Goal: Information Seeking & Learning: Learn about a topic

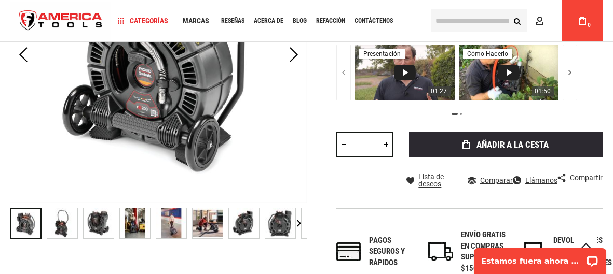
scroll to position [259, 0]
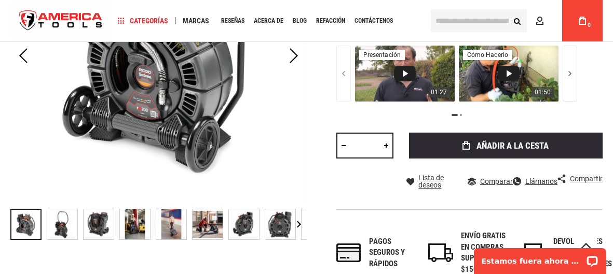
click at [65, 221] on img "CARRETE RIDGID 63663 SEESNAKE® RM200B (165' / 50M) CON CÁMARA AUTONIVELANTE ALI…" at bounding box center [62, 225] width 30 height 30
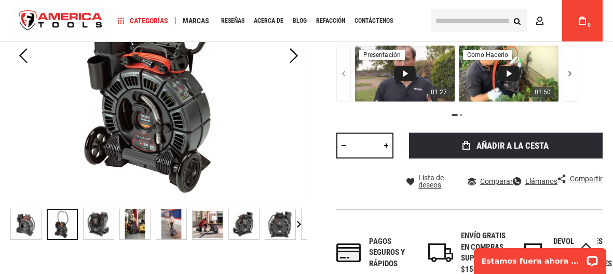
click at [96, 226] on img "CARRETE RIDGID 63663 SEESNAKE® RM200B (165' / 50M) CON CÁMARA AUTONIVELANTE ALI…" at bounding box center [99, 225] width 30 height 30
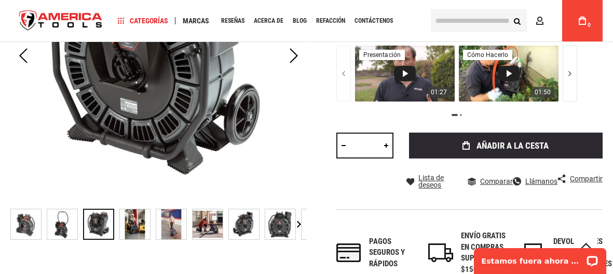
click at [140, 229] on img "CARRETE RIDGID 63663 SEESNAKE® RM200B (165' / 50M) CON CÁMARA AUTONIVELANTE ALI…" at bounding box center [135, 225] width 30 height 30
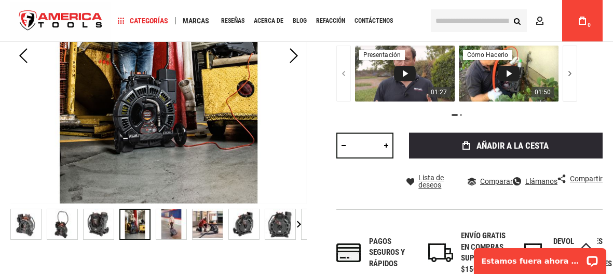
click at [179, 225] on img "CARRETE RIDGID 63663 SEESNAKE® RM200B (165' / 50M) CON CÁMARA AUTONIVELANTE ALI…" at bounding box center [171, 225] width 30 height 30
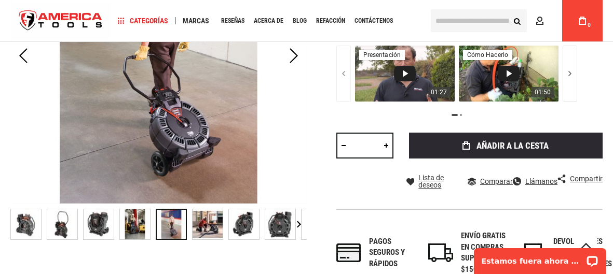
click at [186, 224] on div at bounding box center [171, 224] width 31 height 31
click at [210, 224] on img "CARRETE RIDGID 63663 SEESNAKE® RM200B (165' / 50M) CON CÁMARA AUTONIVELANTE ALI…" at bounding box center [207, 225] width 30 height 30
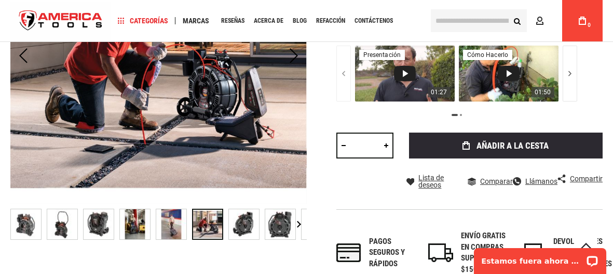
click at [247, 227] on img "CARRETE RIDGID 63663 SEESNAKE® RM200B (165' / 50M) CON CÁMARA AUTONIVELANTE ALI…" at bounding box center [244, 225] width 30 height 30
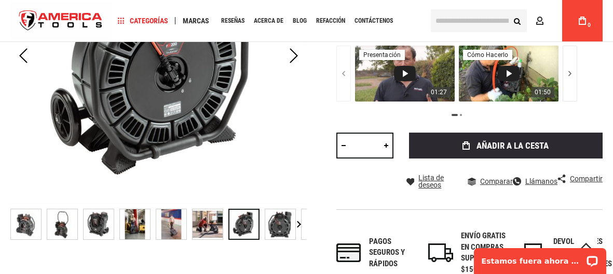
click at [270, 225] on img "CARRETE RIDGID 63663 SEESNAKE® RM200B (165' / 50M) CON CÁMARA AUTONIVELANTE ALI…" at bounding box center [280, 225] width 30 height 30
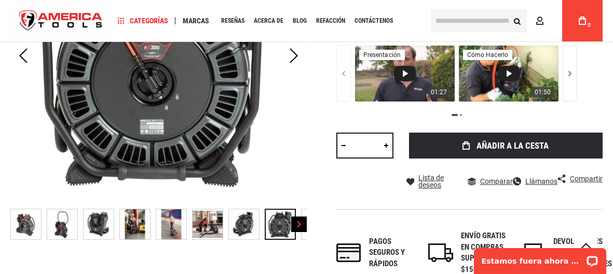
click at [297, 224] on div "Próximo" at bounding box center [299, 225] width 16 height 16
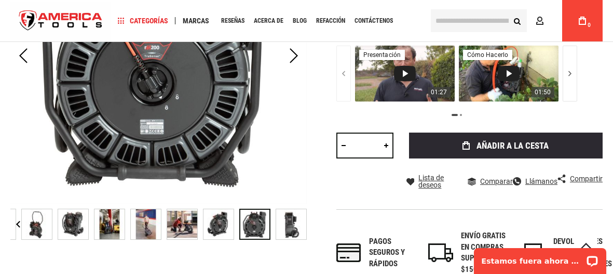
click at [295, 225] on img "CARRETE RIDGID 63663 SEESNAKE® RM200B (165' / 50M) CON CÁMARA AUTONIVELANTE ALI…" at bounding box center [291, 225] width 30 height 30
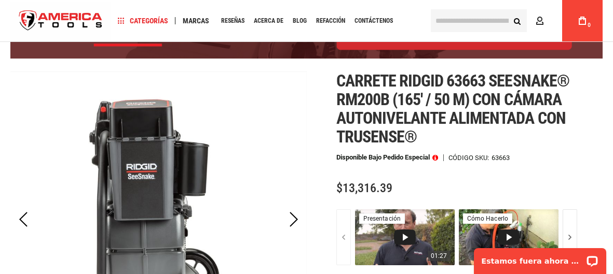
scroll to position [45, 0]
